Goal: Transaction & Acquisition: Purchase product/service

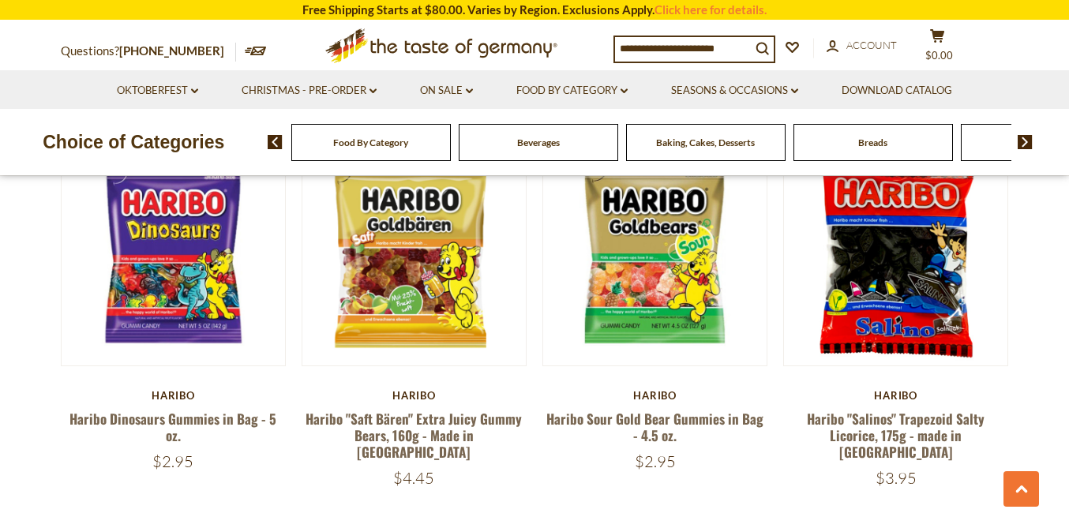
scroll to position [951, 0]
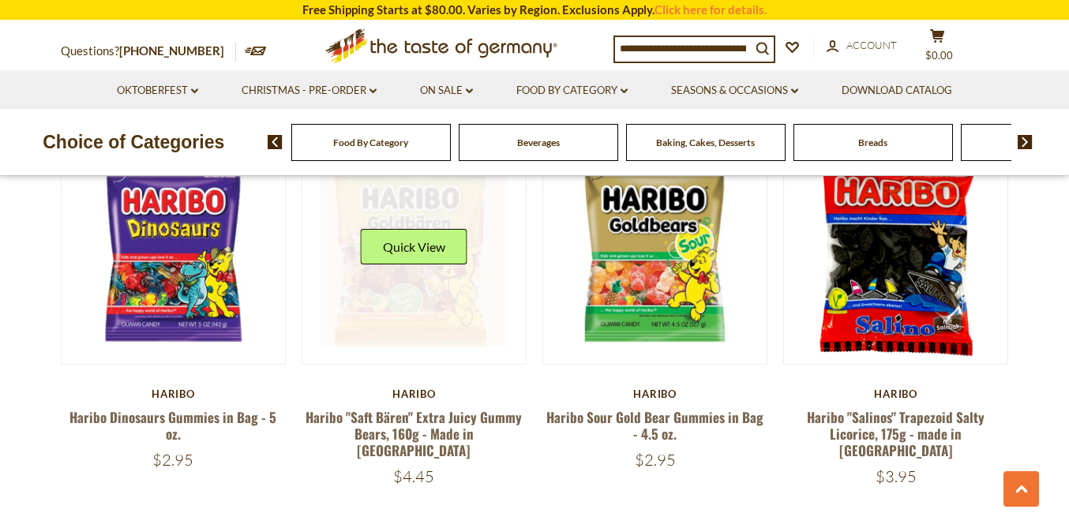
click at [429, 282] on link at bounding box center [414, 253] width 188 height 188
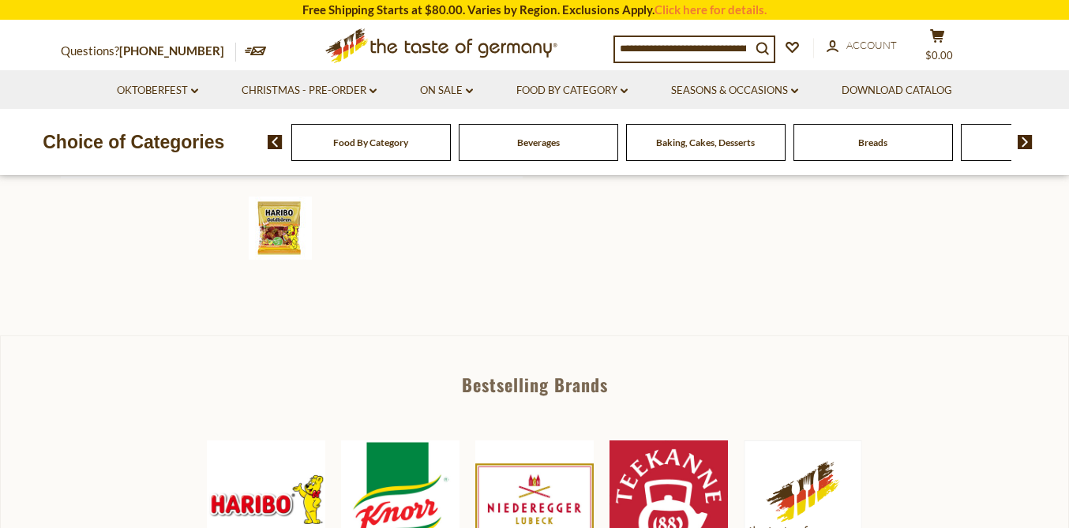
scroll to position [665, 0]
